Goal: Navigation & Orientation: Find specific page/section

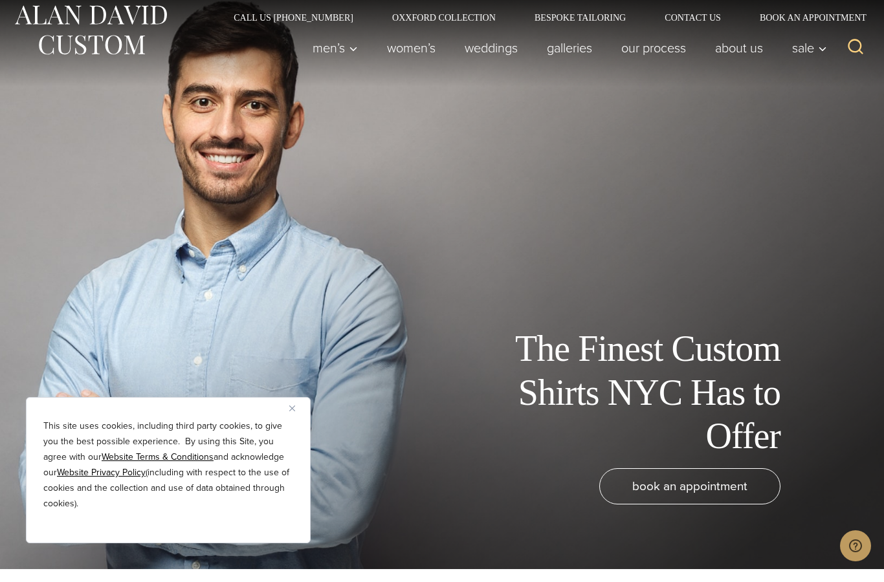
scroll to position [13, 0]
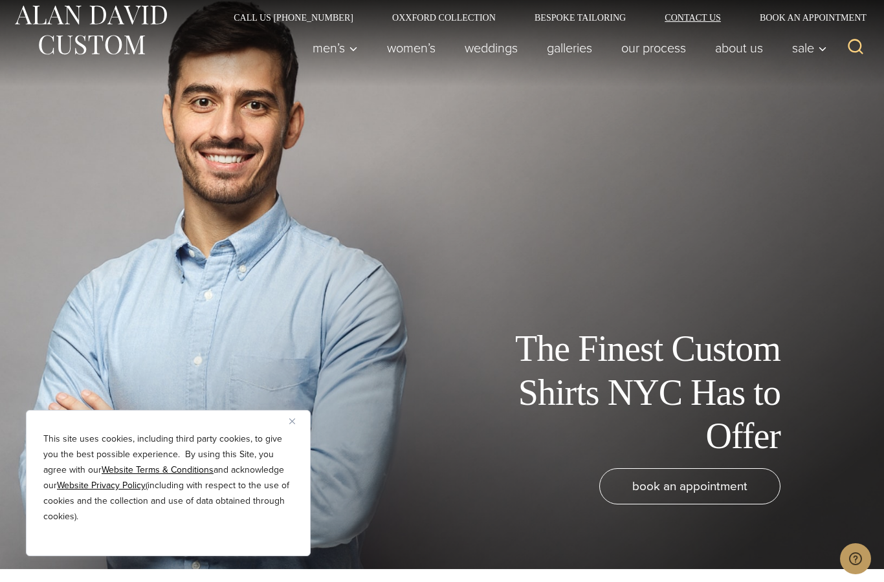
click at [708, 20] on link "Contact Us" at bounding box center [692, 17] width 95 height 9
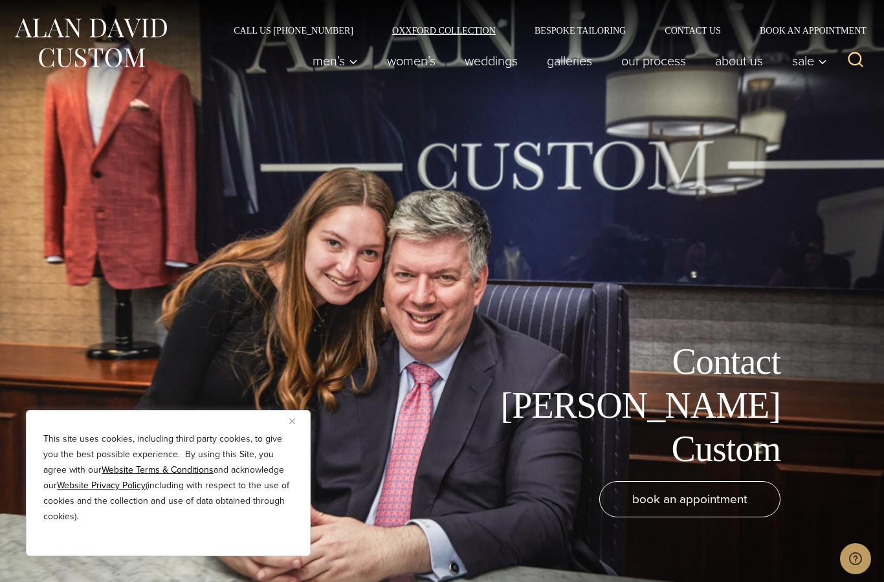
click at [475, 33] on link "Oxxford Collection" at bounding box center [444, 30] width 142 height 9
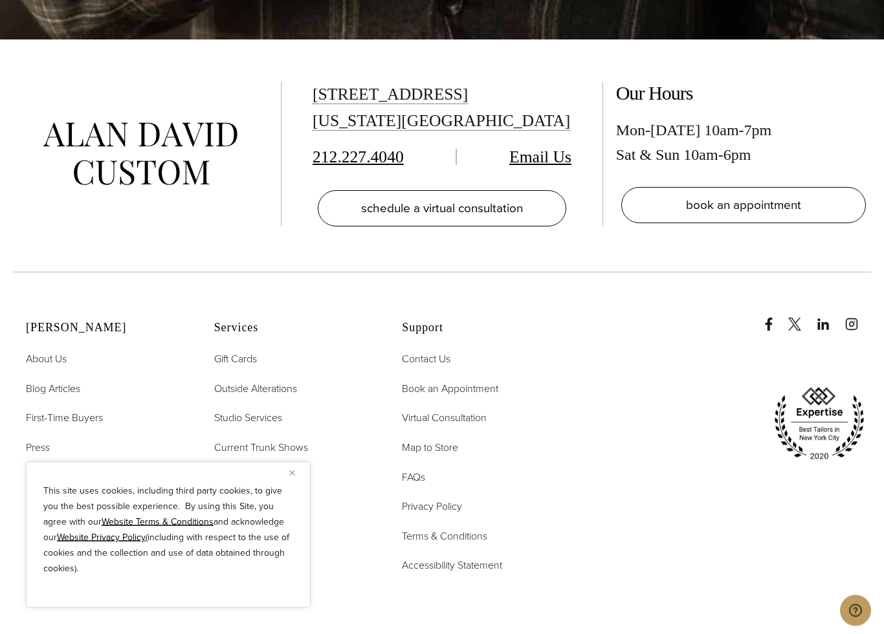
scroll to position [5352, 0]
click at [34, 410] on span "First-Time Buyers" at bounding box center [64, 417] width 77 height 15
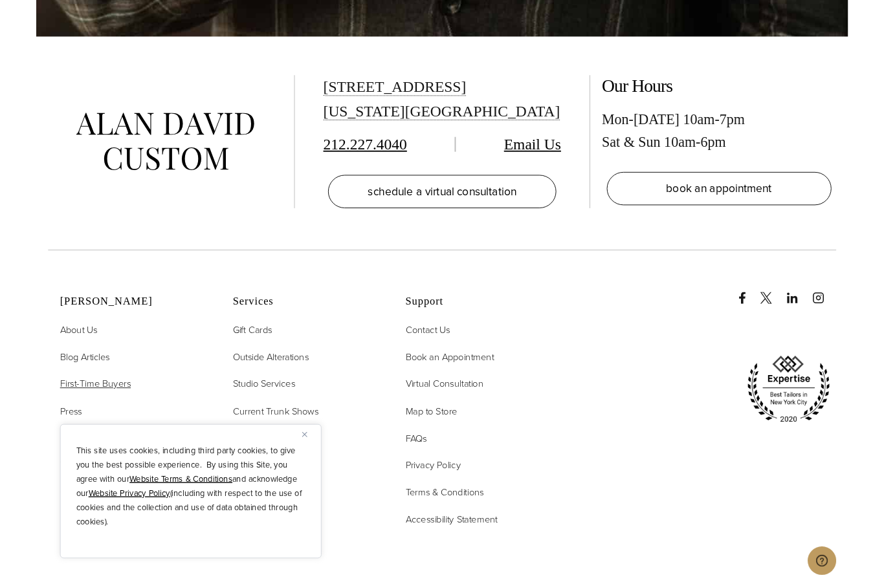
scroll to position [5404, 0]
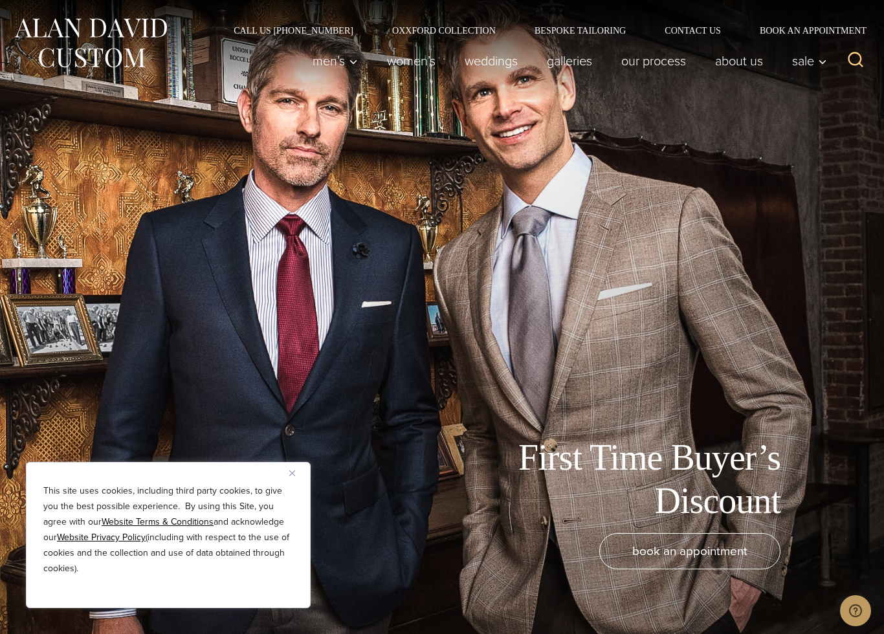
click at [286, 475] on div "This site uses cookies, including third party cookies, to give you the best pos…" at bounding box center [168, 535] width 285 height 146
click at [287, 479] on div "This site uses cookies, including third party cookies, to give you the best pos…" at bounding box center [168, 535] width 285 height 146
click at [290, 481] on div "This site uses cookies, including third party cookies, to give you the best pos…" at bounding box center [168, 535] width 285 height 146
click at [290, 474] on img "Close" at bounding box center [292, 473] width 6 height 6
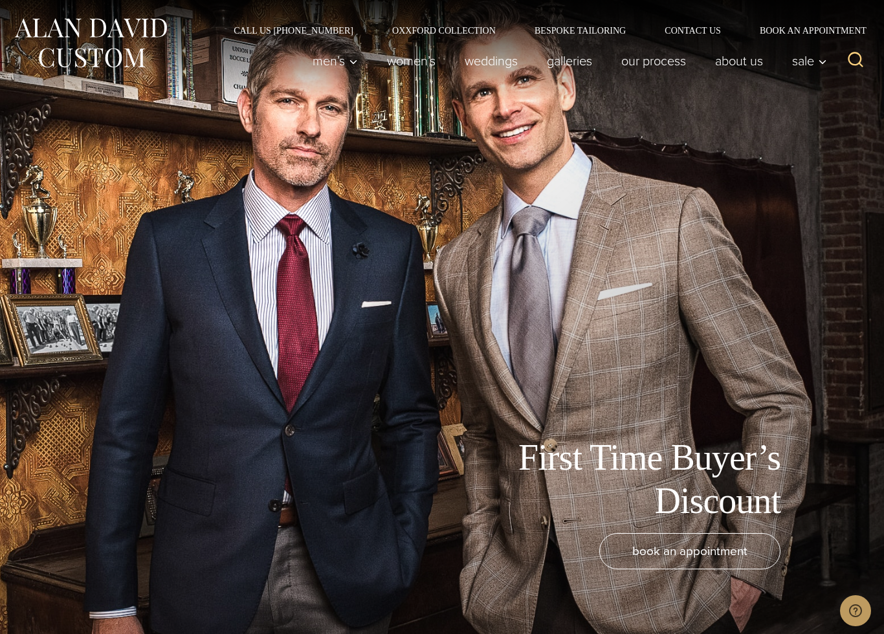
click at [292, 477] on div "First Time Buyer’s Discount" at bounding box center [422, 479] width 819 height 87
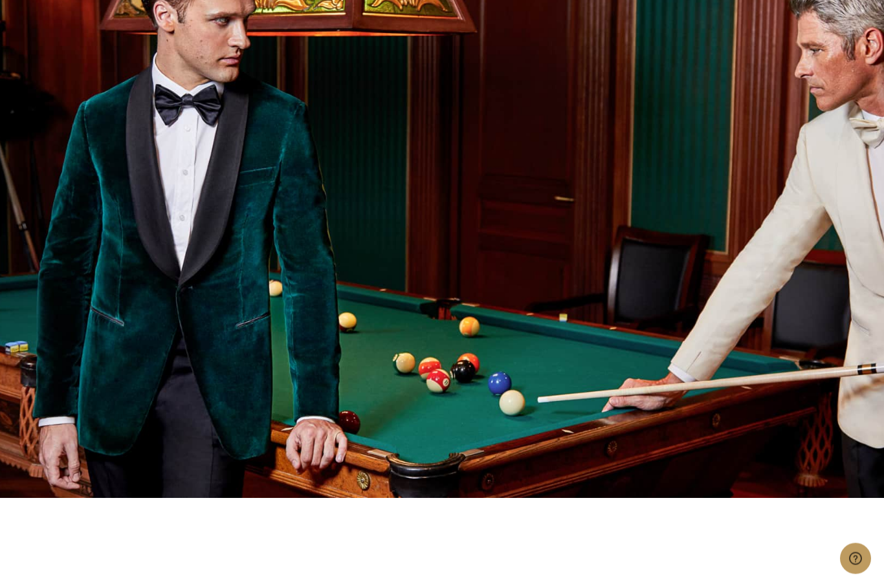
scroll to position [1545, 0]
